Goal: Transaction & Acquisition: Book appointment/travel/reservation

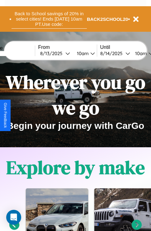
click at [49, 19] on button "Back to School savings of 20% in select cities! Ends 9/1 at 10am PT. Use code:" at bounding box center [49, 18] width 75 height 19
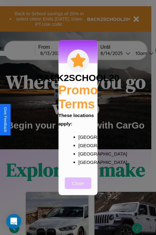
click at [78, 188] on button "Close" at bounding box center [78, 184] width 26 height 12
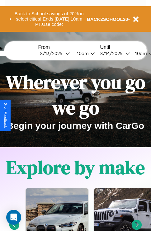
scroll to position [96, 0]
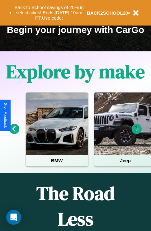
click at [137, 133] on icon at bounding box center [137, 129] width 10 height 10
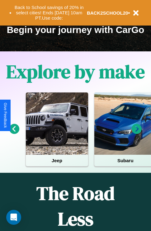
click at [137, 133] on icon at bounding box center [137, 129] width 10 height 10
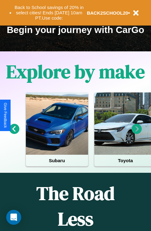
click at [137, 133] on icon at bounding box center [137, 129] width 10 height 10
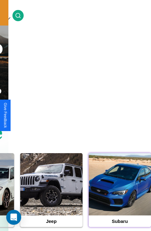
click at [119, 194] on div at bounding box center [120, 184] width 62 height 62
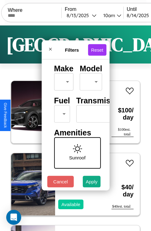
scroll to position [50, 0]
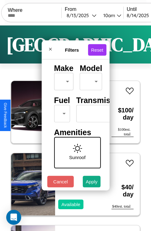
click at [61, 112] on body "CarGo Where From 8 / 13 / 2025 10am Until 8 / 14 / 2025 10am Become a Host Logi…" at bounding box center [75, 128] width 151 height 257
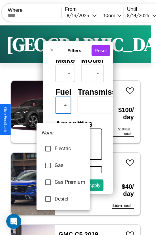
type input "***"
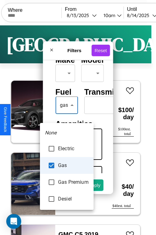
click at [66, 114] on div at bounding box center [78, 117] width 156 height 235
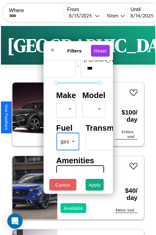
scroll to position [18, 0]
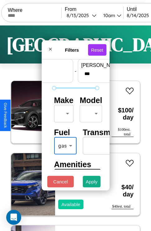
click at [63, 112] on body "CarGo Where From 8 / 13 / 2025 10am Until 8 / 14 / 2025 10am Become a Host Logi…" at bounding box center [75, 128] width 151 height 257
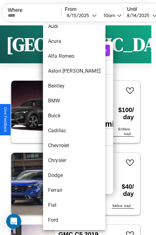
scroll to position [27, 0]
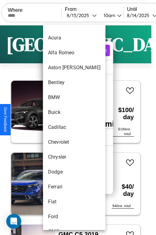
click at [62, 128] on li "Cadillac" at bounding box center [74, 127] width 62 height 15
type input "********"
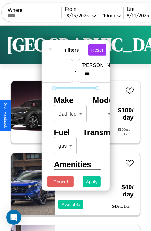
click at [92, 183] on button "Apply" at bounding box center [92, 182] width 18 height 12
